Goal: Task Accomplishment & Management: Complete application form

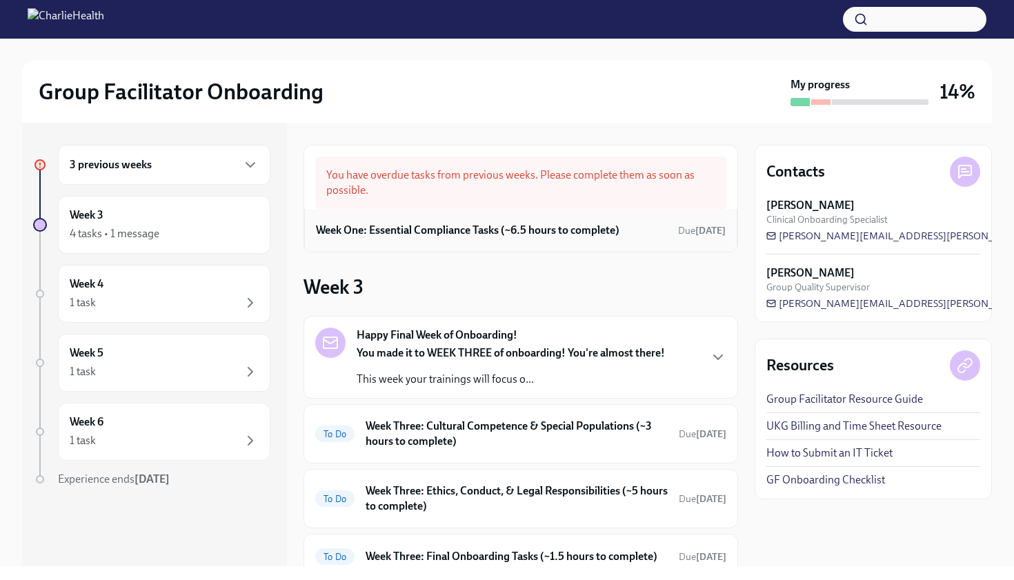
click at [542, 237] on h6 "Week One: Essential Compliance Tasks (~6.5 hours to complete)" at bounding box center [468, 230] width 304 height 15
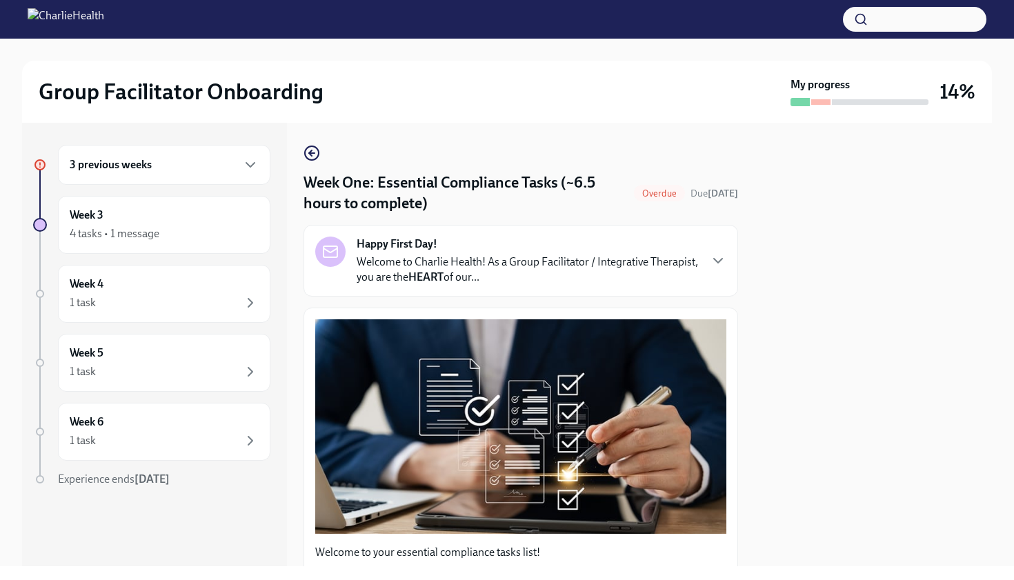
click at [582, 132] on div "Week One: Essential Compliance Tasks (~6.5 hours to complete) Overdue Due [DATE…" at bounding box center [521, 345] width 435 height 444
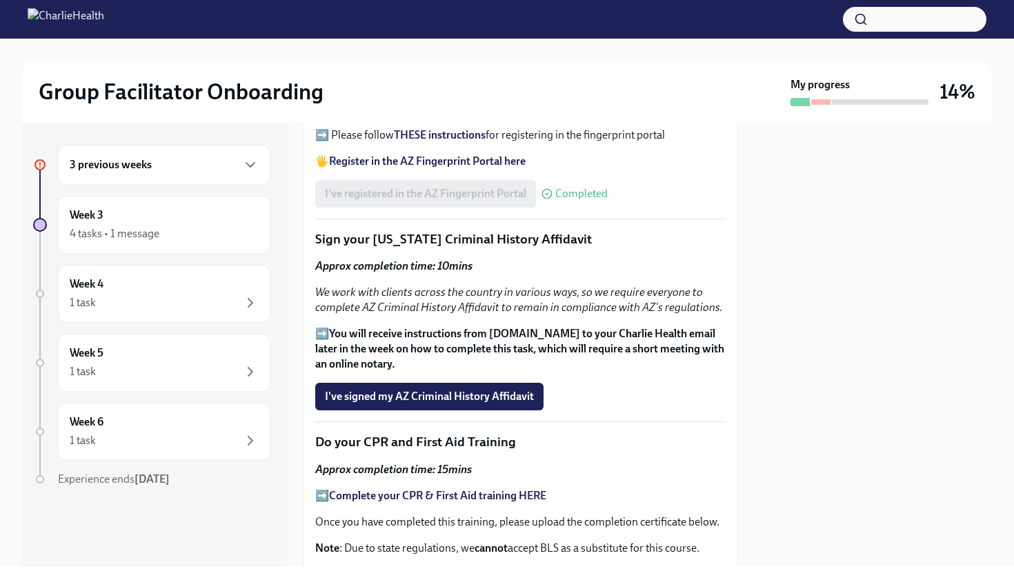
scroll to position [1711, 0]
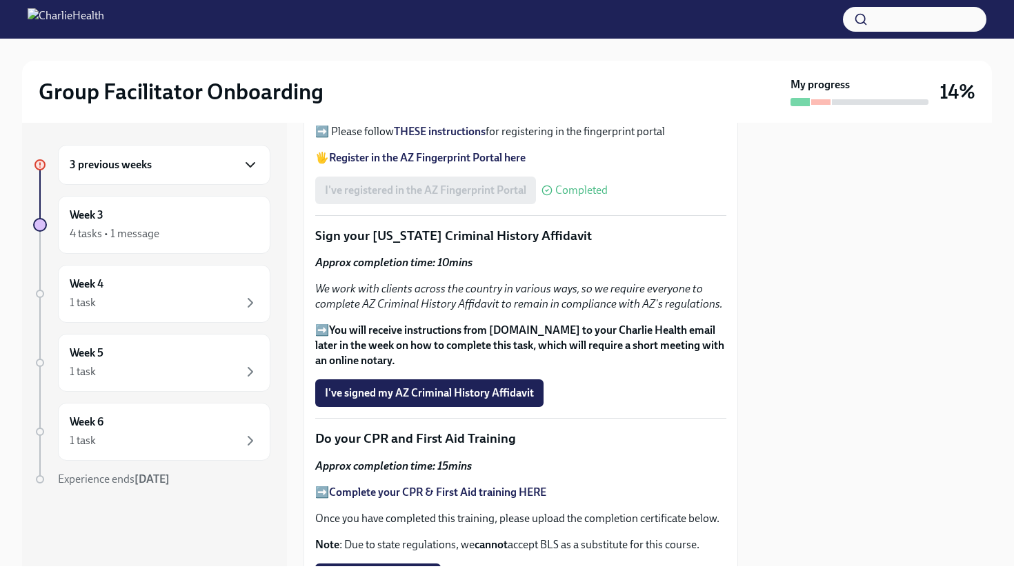
click at [248, 169] on icon "button" at bounding box center [250, 165] width 17 height 17
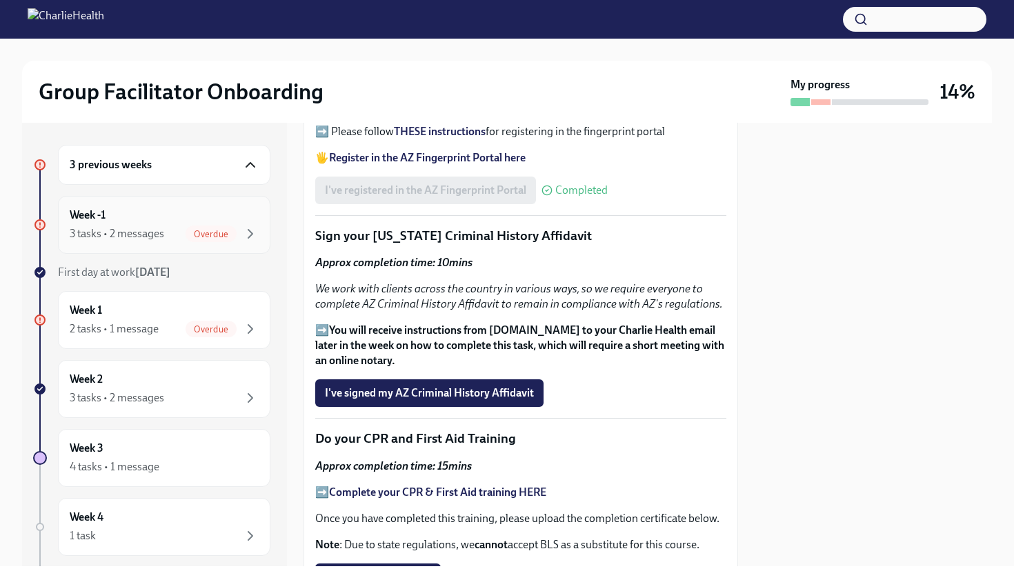
click at [257, 217] on div "Week -1 3 tasks • 2 messages Overdue" at bounding box center [164, 225] width 189 height 35
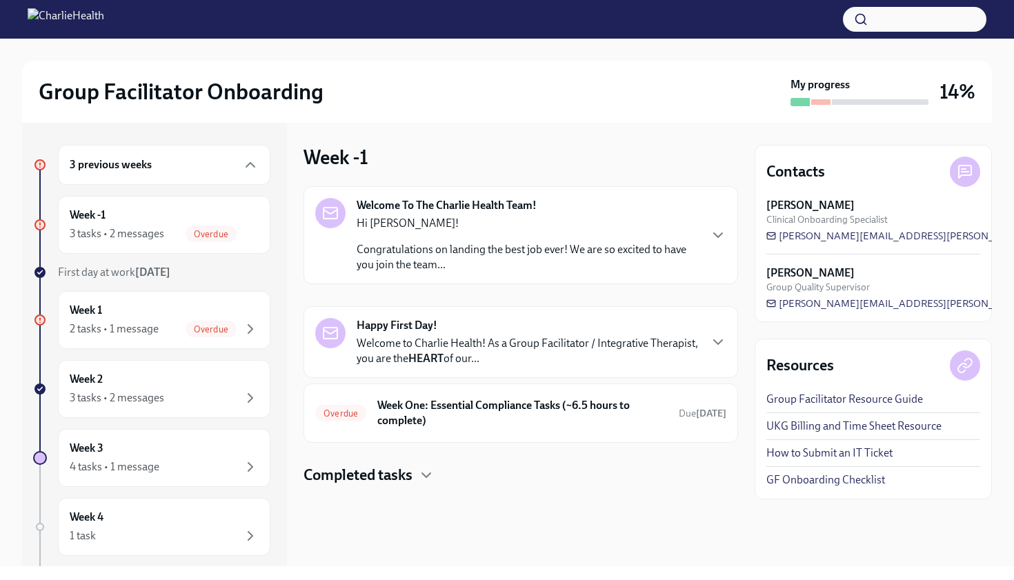
click at [412, 231] on div "Hi [PERSON_NAME]! Congratulations on landing the best job ever! We are so excit…" at bounding box center [528, 244] width 342 height 57
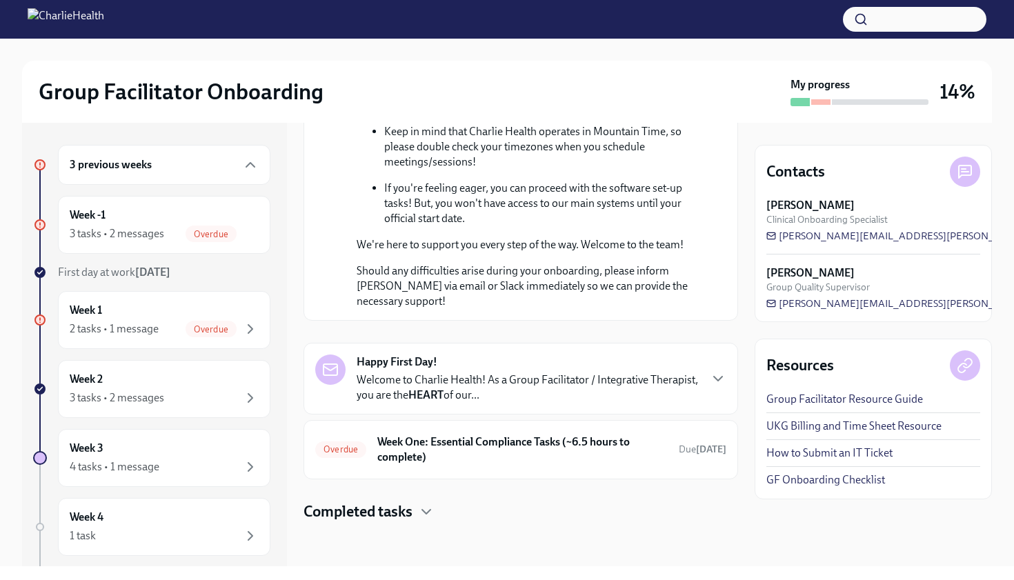
scroll to position [726, 0]
click at [475, 447] on h6 "Week One: Essential Compliance Tasks (~6.5 hours to complete)" at bounding box center [522, 450] width 291 height 30
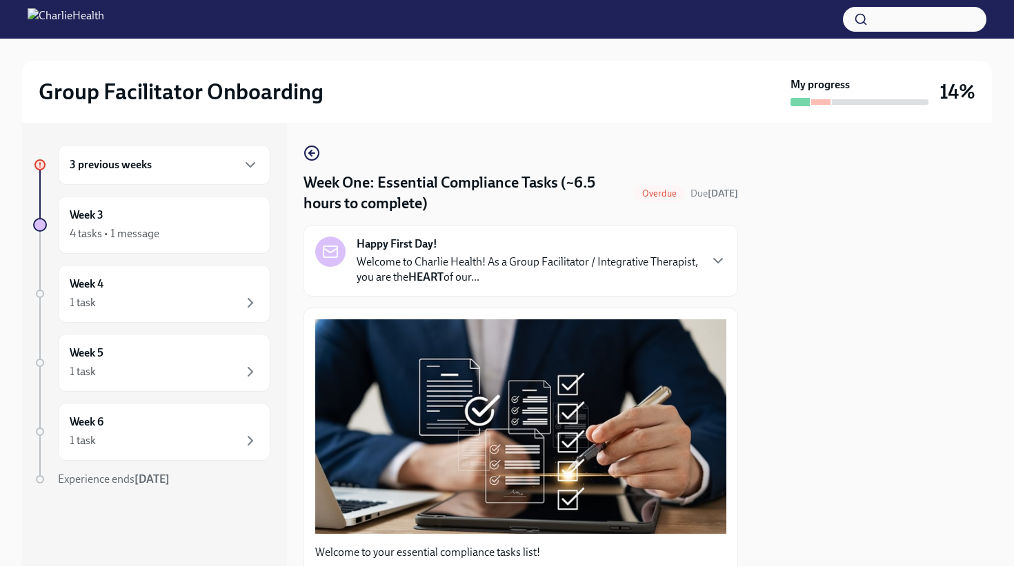
click at [645, 276] on p "Welcome to Charlie Health! As a Group Facilitator / Integrative Therapist, you …" at bounding box center [528, 270] width 342 height 30
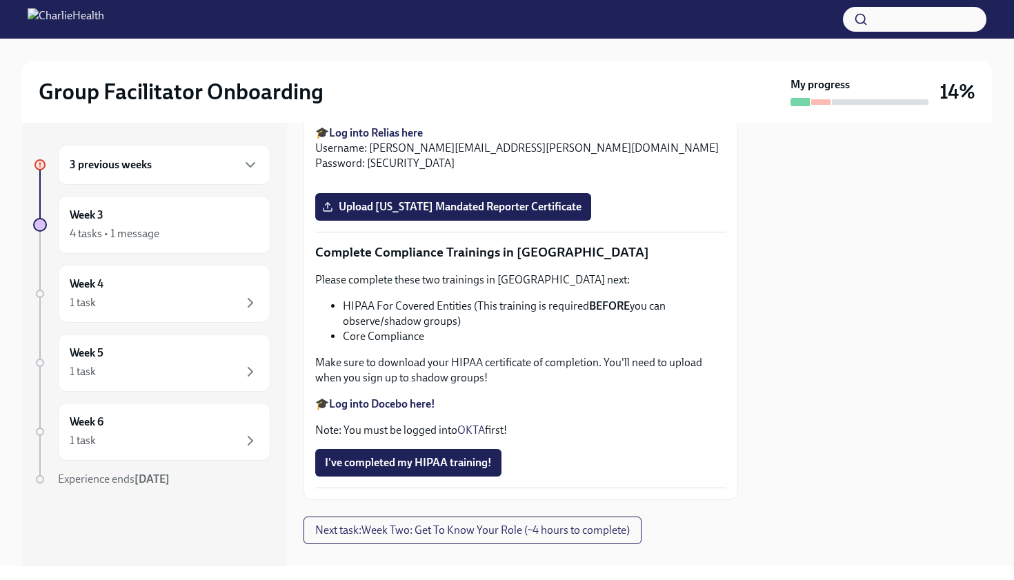
scroll to position [3092, 0]
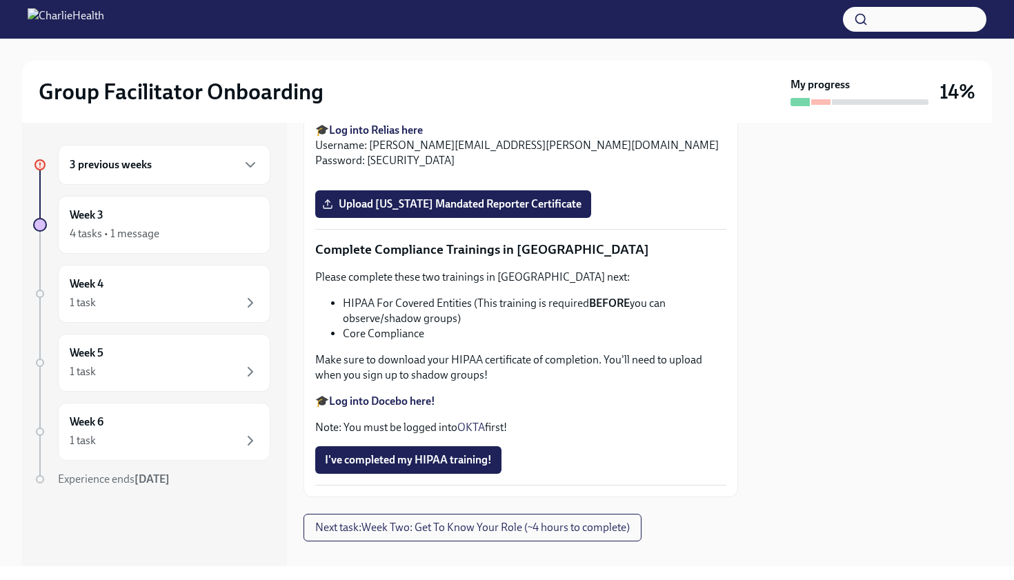
click at [0, 0] on input "Upload [US_STATE] Telehealth Certificate" at bounding box center [0, 0] width 0 height 0
click at [775, 369] on div at bounding box center [873, 345] width 237 height 444
click at [772, 366] on div at bounding box center [873, 345] width 237 height 444
click at [753, 369] on div "3 previous weeks Week 3 4 tasks • 1 message Week 4 1 task Week 5 1 task Week 6 …" at bounding box center [507, 345] width 970 height 444
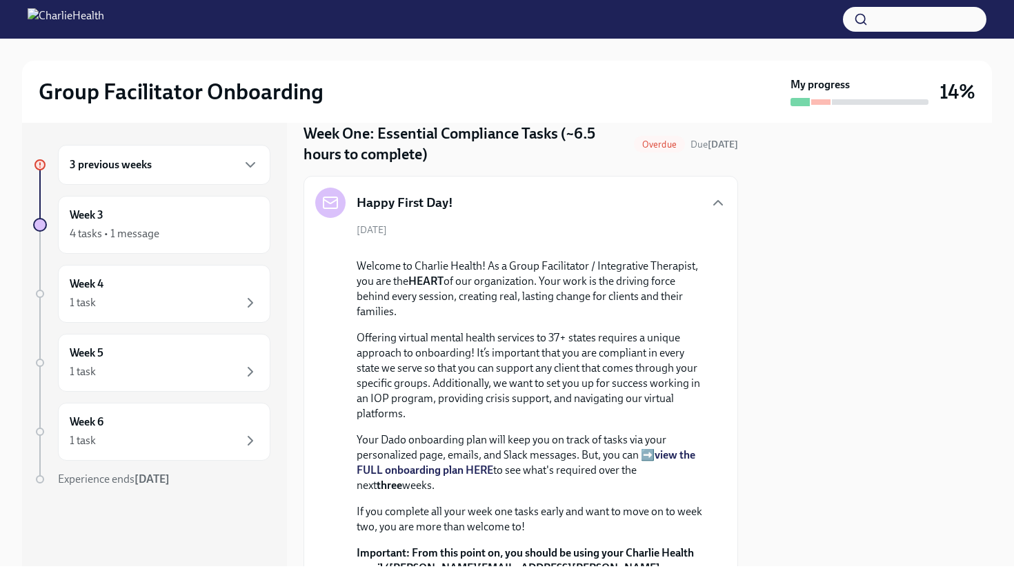
scroll to position [0, 0]
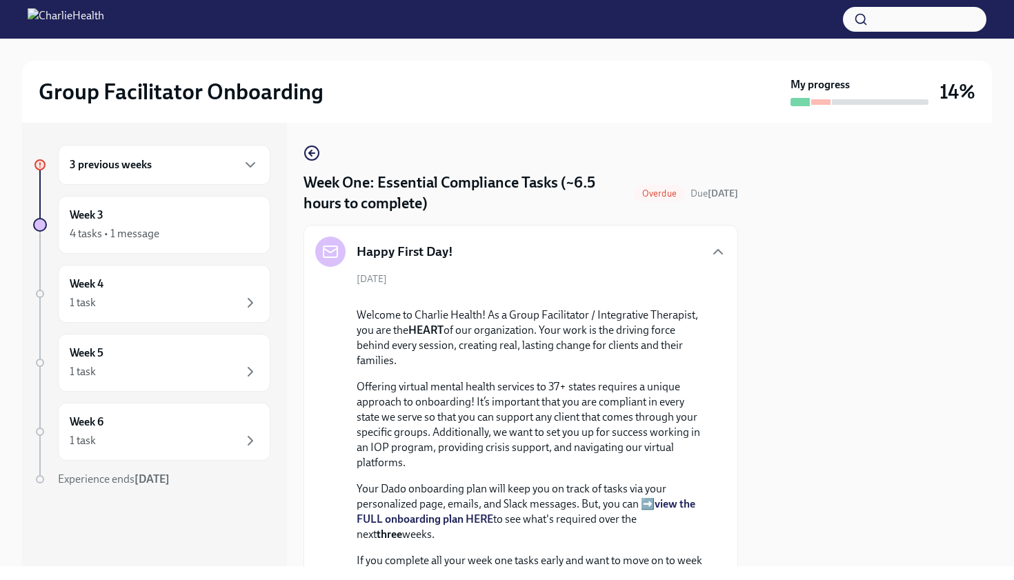
click at [664, 189] on span "Overdue" at bounding box center [659, 193] width 51 height 10
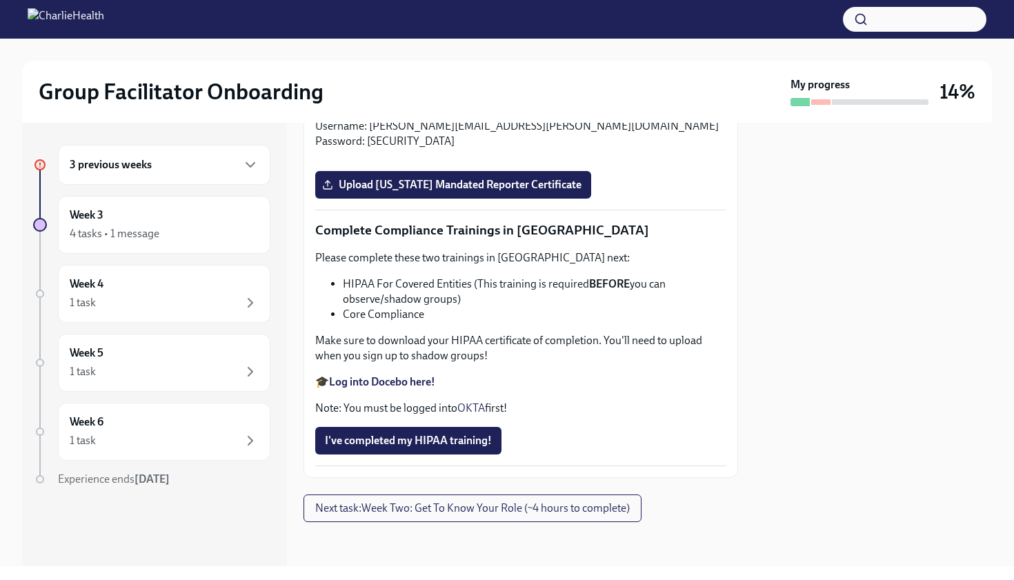
scroll to position [3848, 0]
click at [540, 507] on span "Next task : Week Two: Get To Know Your Role (~4 hours to complete)" at bounding box center [472, 509] width 315 height 14
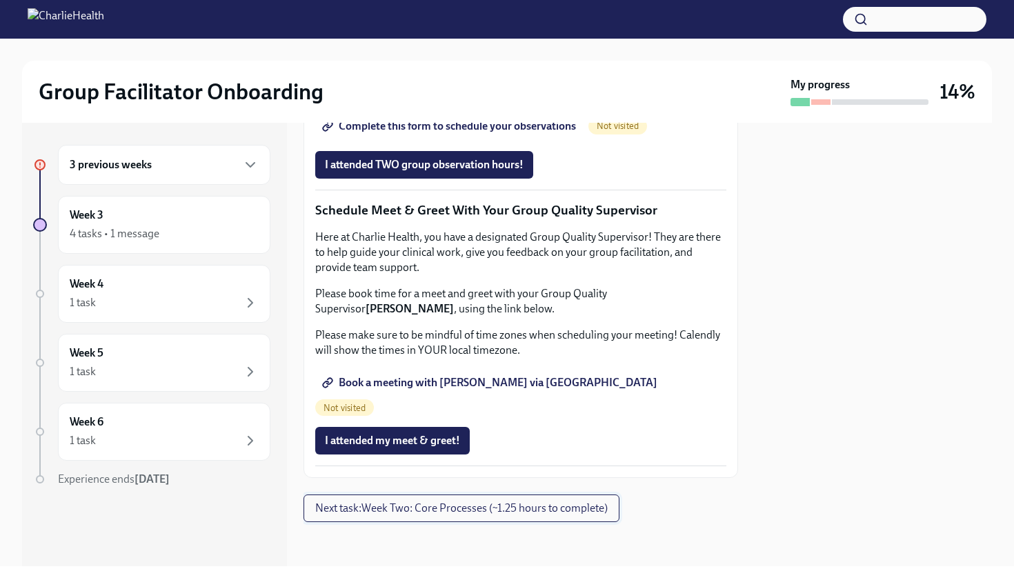
scroll to position [1747, 0]
click at [229, 155] on div "3 previous weeks" at bounding box center [164, 165] width 213 height 40
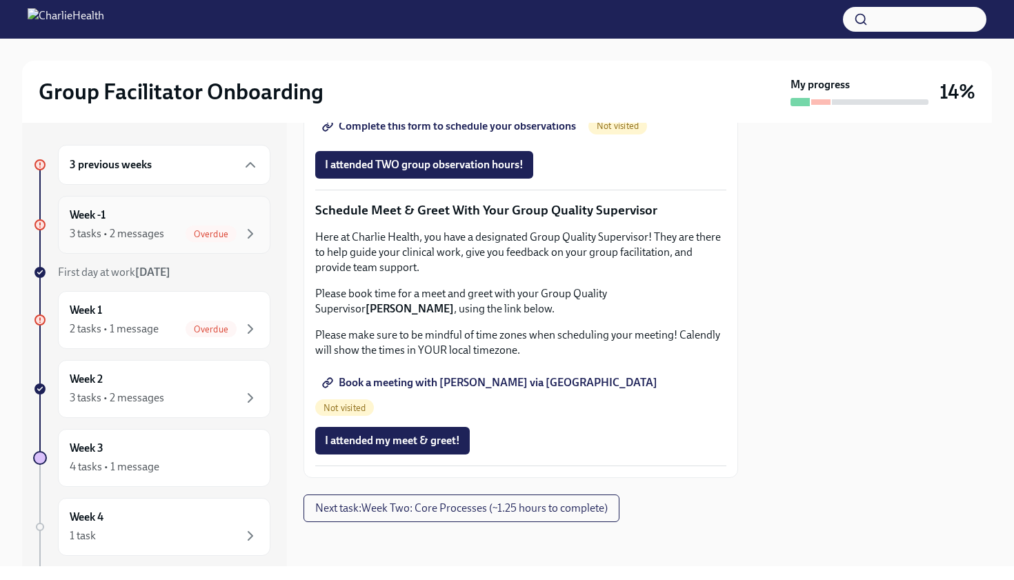
click at [182, 220] on div "Week -1 3 tasks • 2 messages Overdue" at bounding box center [164, 225] width 189 height 35
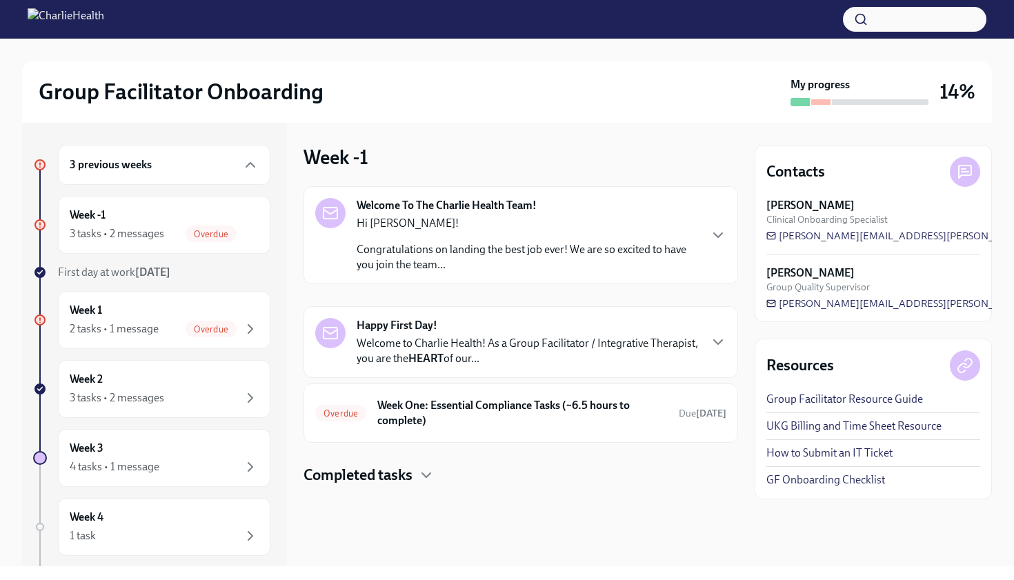
click at [620, 213] on div "Welcome To The Charlie Health Team! Hi [PERSON_NAME]! Congratulations on landin…" at bounding box center [528, 235] width 342 height 75
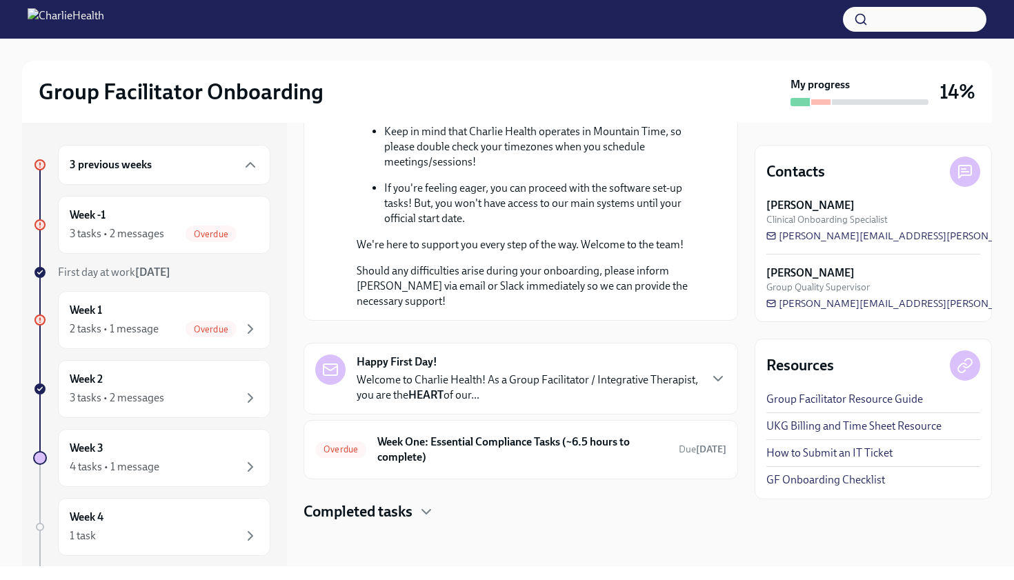
scroll to position [726, 0]
click at [597, 421] on div "Overdue Week One: Essential Compliance Tasks (~6.5 hours to complete) Due [DATE]" at bounding box center [521, 449] width 435 height 59
click at [586, 446] on h6 "Week One: Essential Compliance Tasks (~6.5 hours to complete)" at bounding box center [522, 450] width 291 height 30
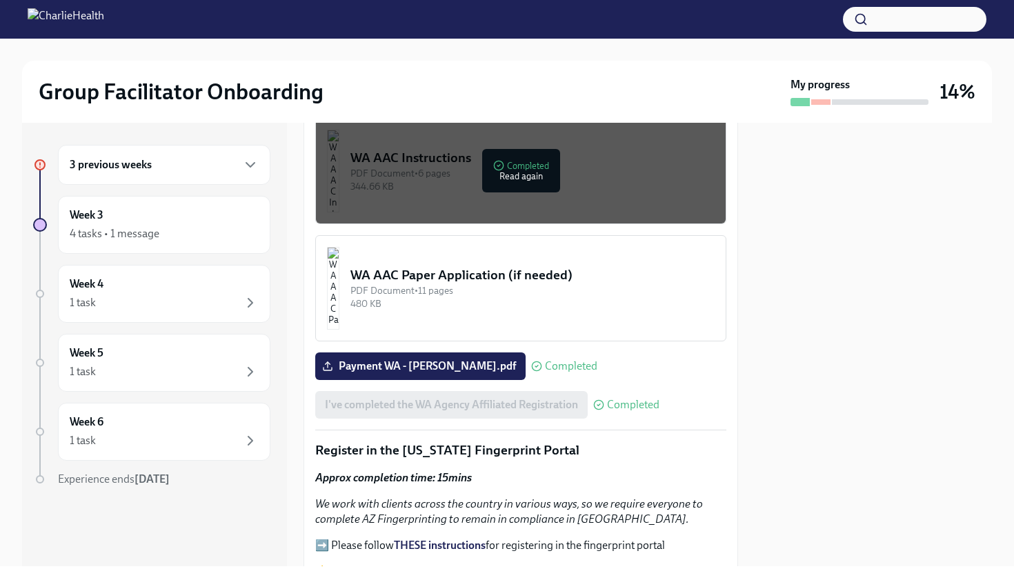
scroll to position [1325, 0]
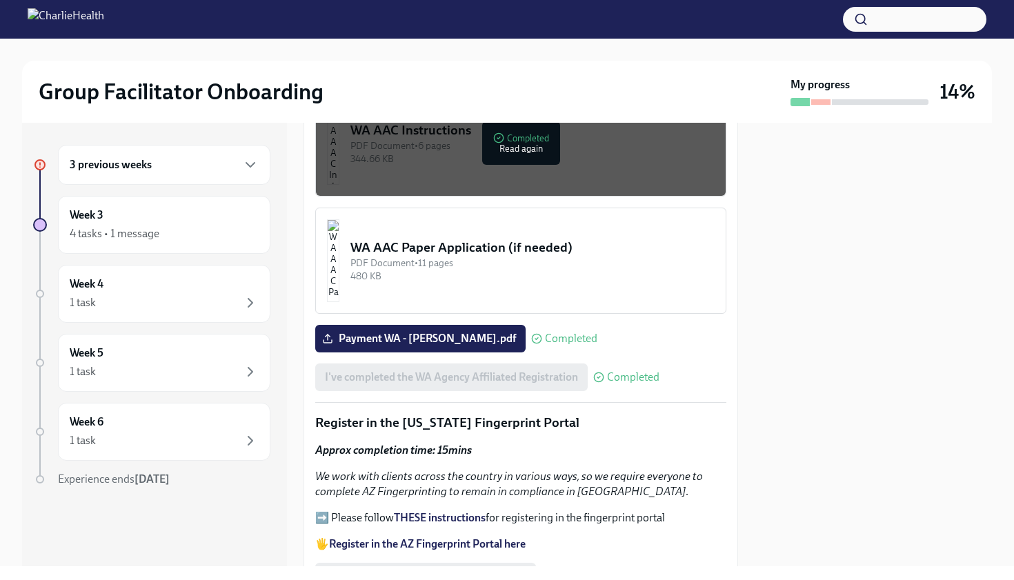
click at [687, 326] on div "Payment WA - [PERSON_NAME].pdf Completed" at bounding box center [520, 339] width 411 height 28
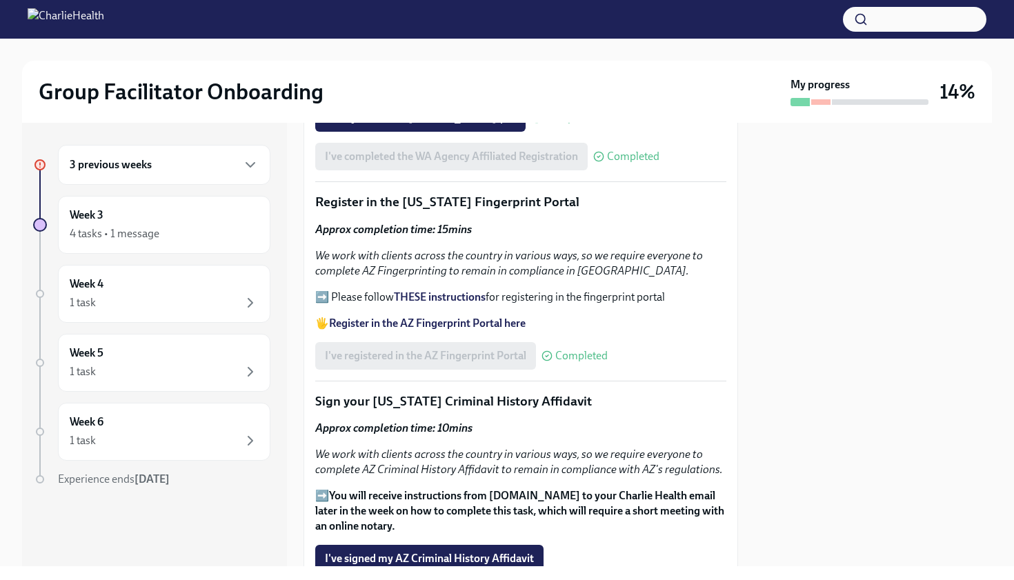
scroll to position [1573, 0]
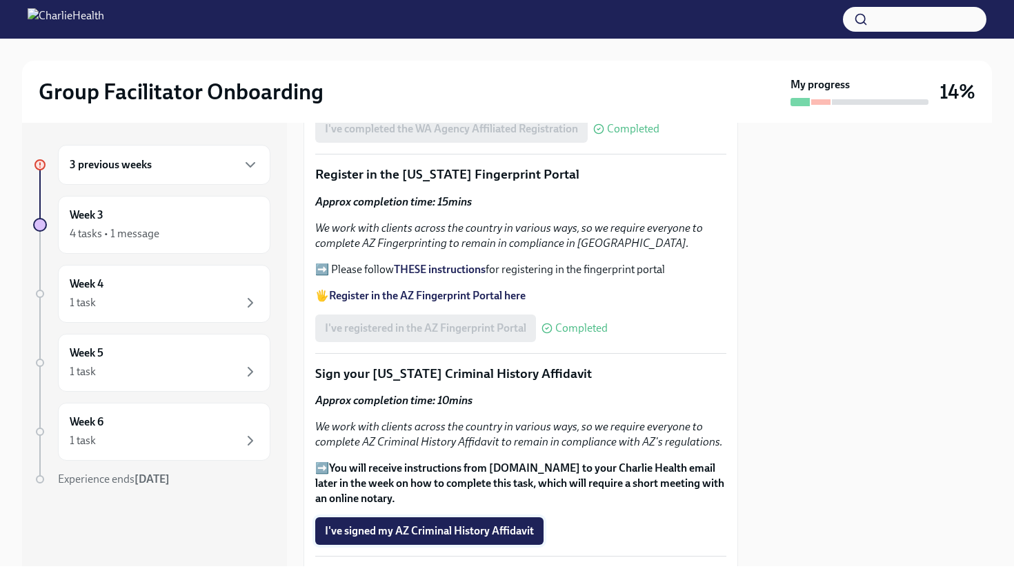
click at [420, 524] on span "I've signed my AZ Criminal History Affidavit" at bounding box center [429, 531] width 209 height 14
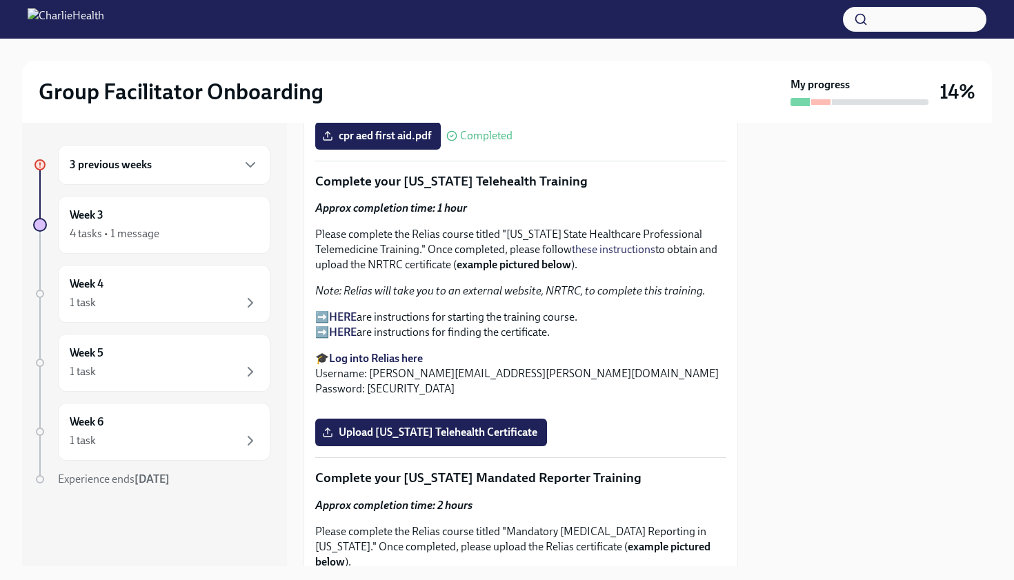
scroll to position [2181, 0]
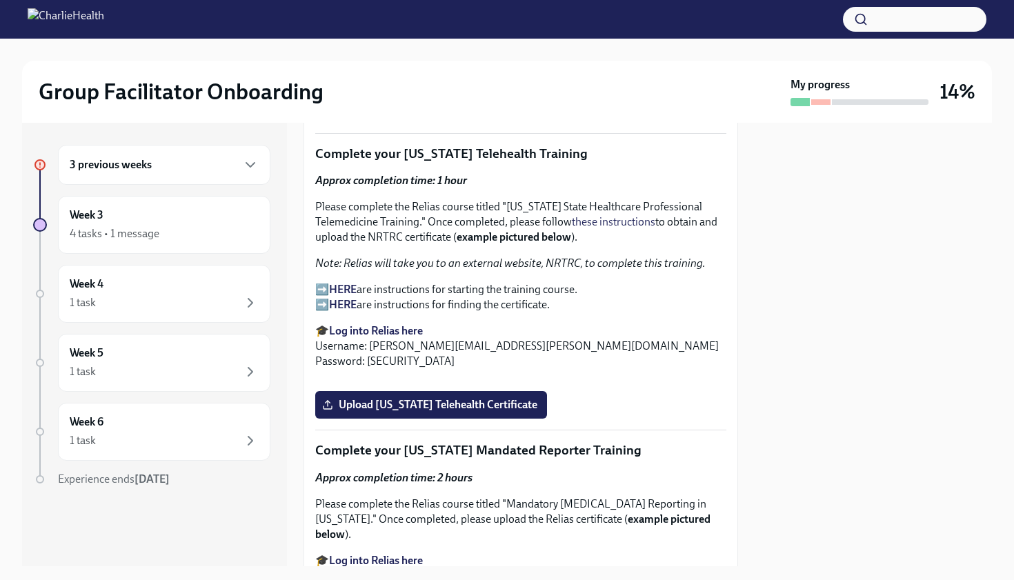
click at [346, 283] on strong "HERE" at bounding box center [343, 289] width 28 height 13
